Goal: Task Accomplishment & Management: Manage account settings

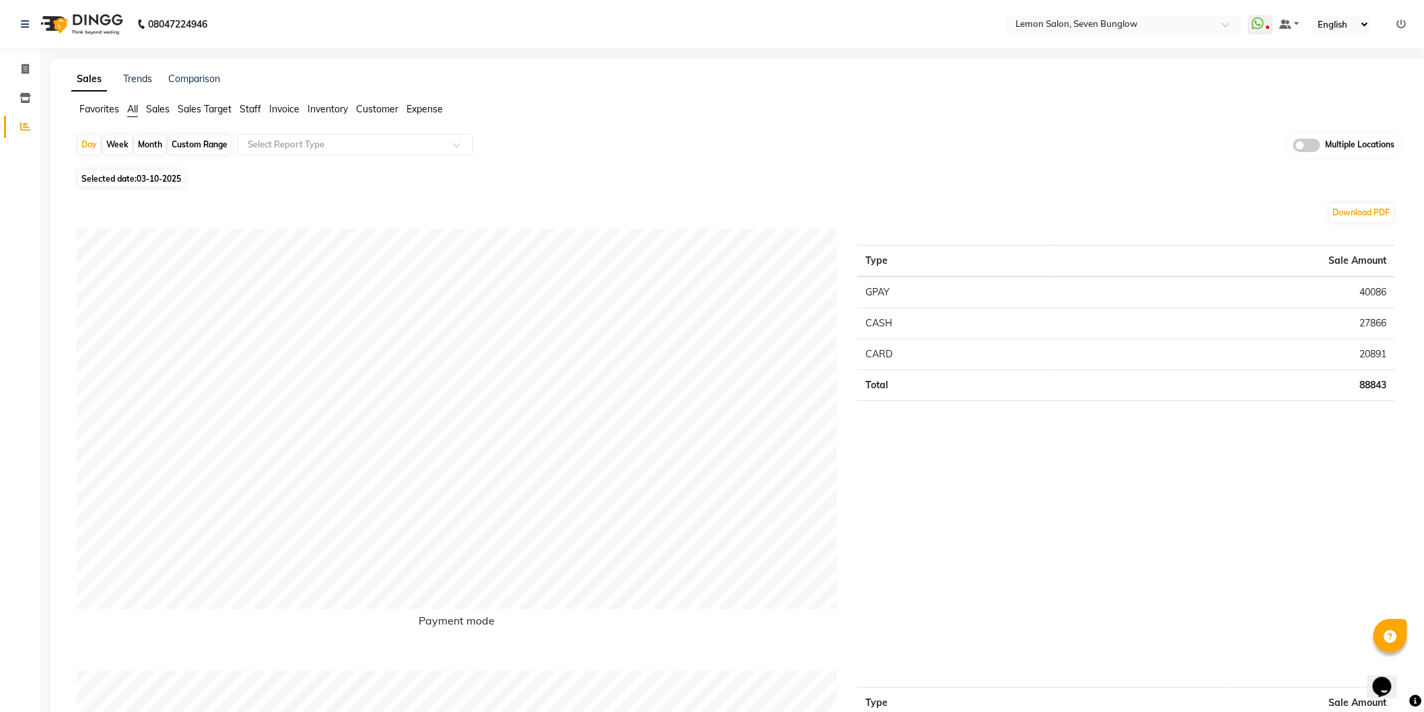
click at [1401, 28] on icon at bounding box center [1401, 24] width 9 height 9
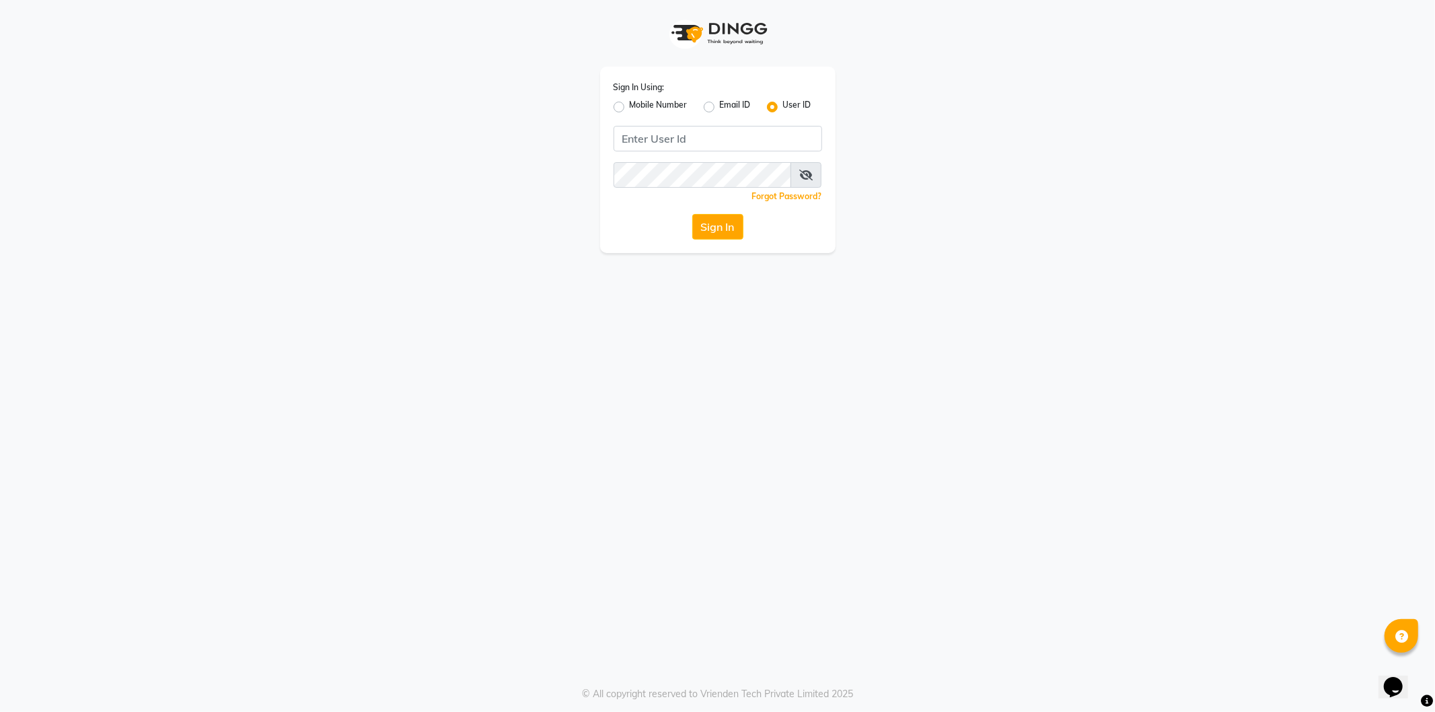
click at [630, 108] on label "Mobile Number" at bounding box center [659, 107] width 58 height 16
click at [630, 108] on input "Mobile Number" at bounding box center [634, 103] width 9 height 9
radio input "true"
radio input "false"
click at [712, 138] on input "Username" at bounding box center [741, 139] width 164 height 26
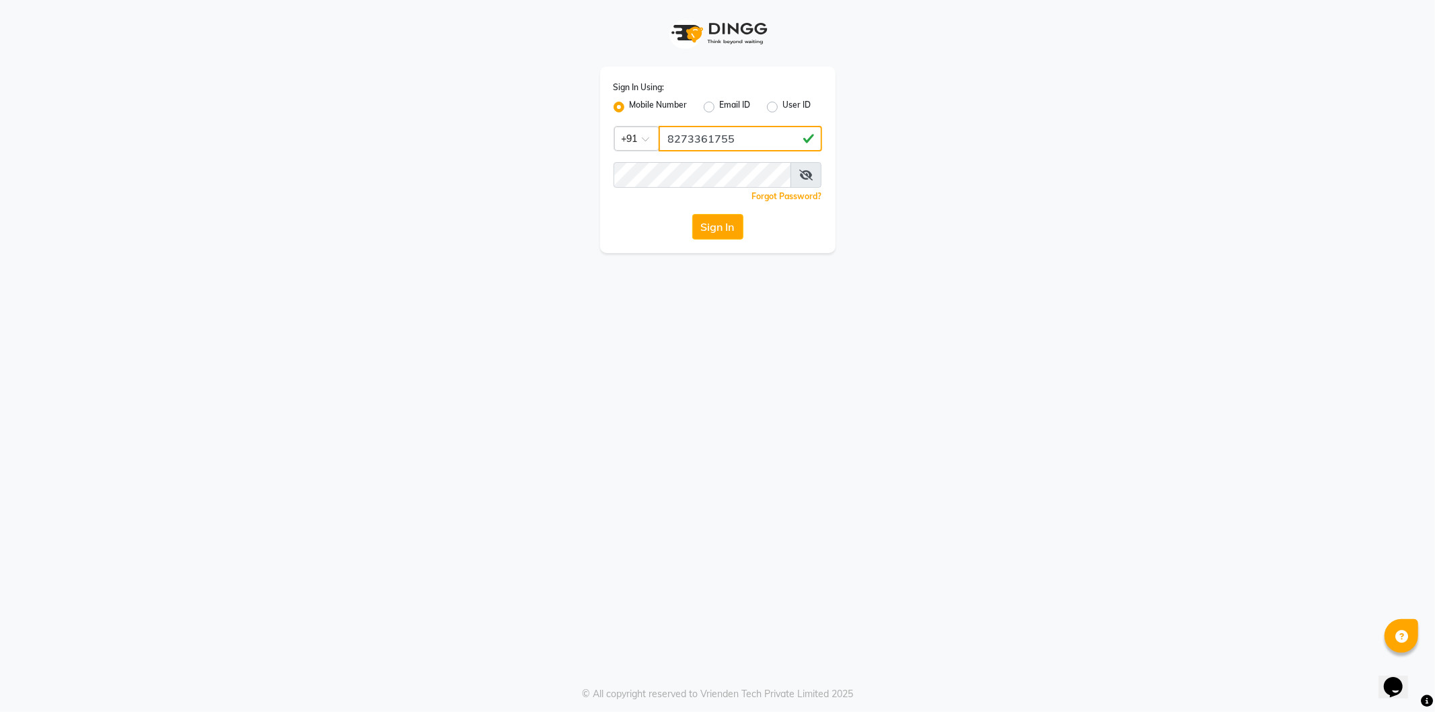
type input "8273361755"
click at [692, 214] on button "Sign In" at bounding box center [717, 227] width 51 height 26
